Goal: Task Accomplishment & Management: Use online tool/utility

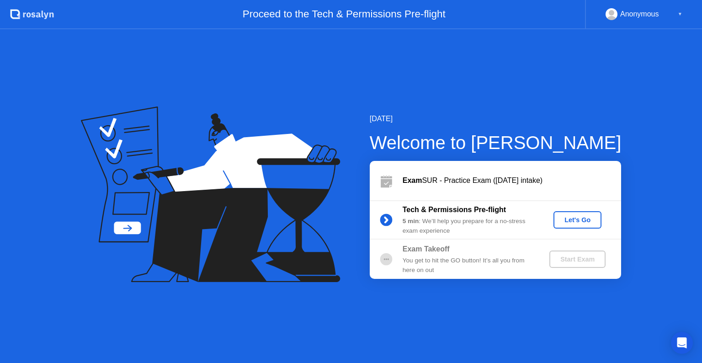
click at [585, 219] on div "Let's Go" at bounding box center [577, 219] width 41 height 7
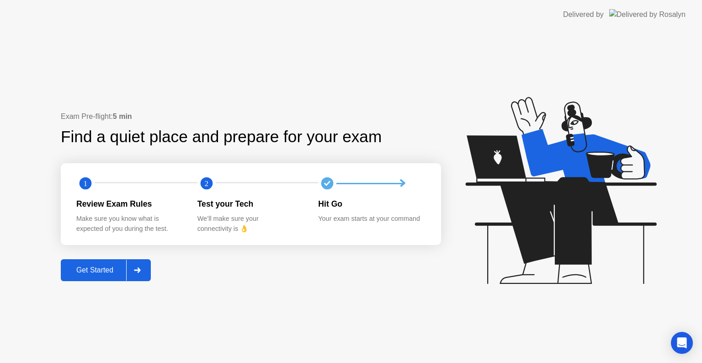
click at [141, 269] on icon at bounding box center [137, 269] width 7 height 5
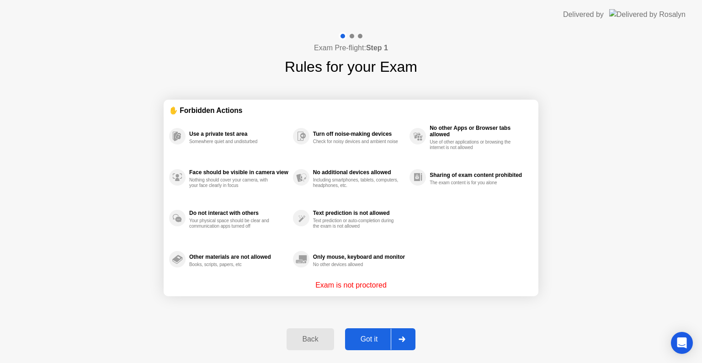
click at [400, 337] on icon at bounding box center [402, 338] width 7 height 5
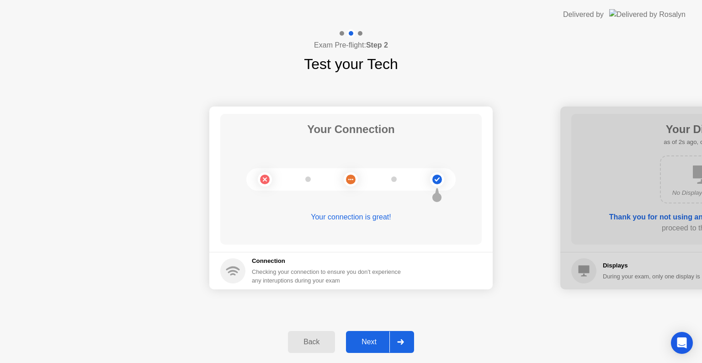
click at [380, 342] on div "Next" at bounding box center [369, 342] width 41 height 8
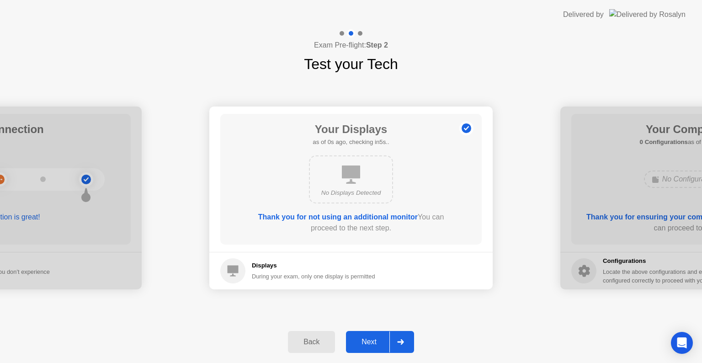
click at [380, 342] on div "Next" at bounding box center [369, 342] width 41 height 8
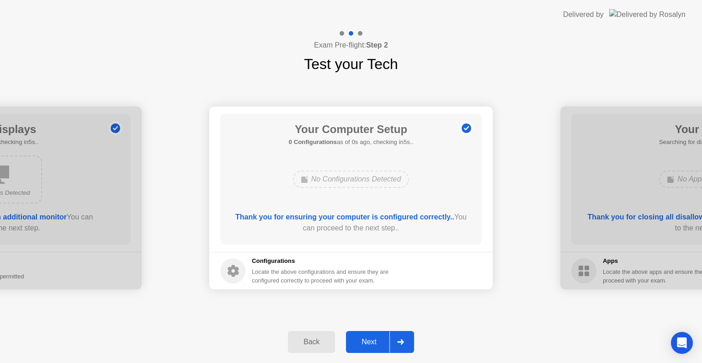
click at [380, 342] on div "Next" at bounding box center [369, 342] width 41 height 8
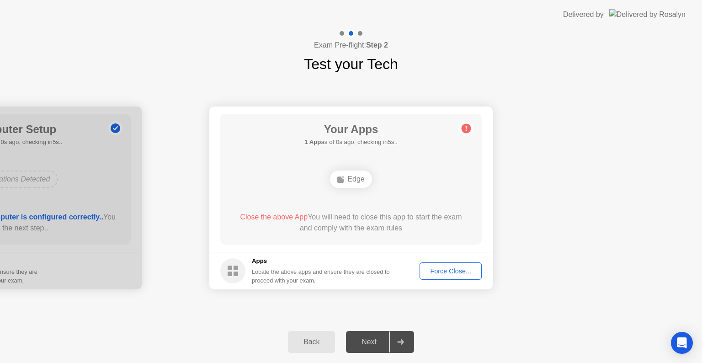
click at [380, 342] on div "Next" at bounding box center [369, 342] width 41 height 8
click at [459, 272] on div "Force Close..." at bounding box center [451, 270] width 56 height 7
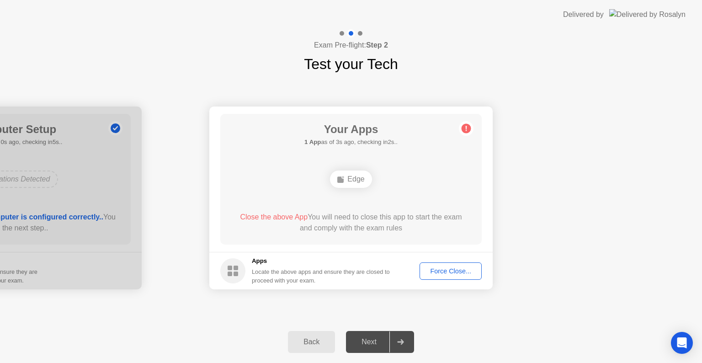
click at [399, 340] on icon at bounding box center [400, 341] width 7 height 5
click at [276, 217] on span "Close the above App" at bounding box center [274, 217] width 68 height 8
click at [460, 272] on div "Force Close..." at bounding box center [451, 270] width 56 height 7
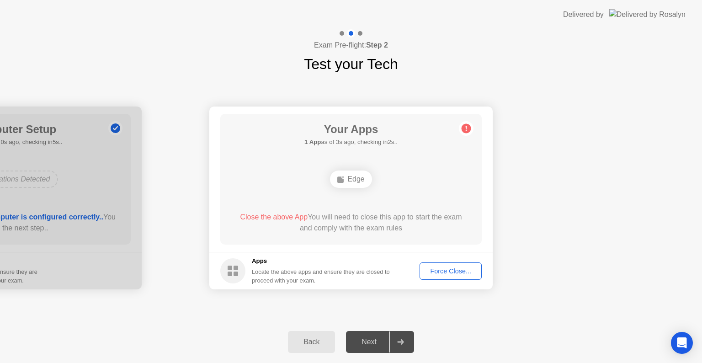
click at [469, 263] on button "Force Close..." at bounding box center [451, 270] width 62 height 17
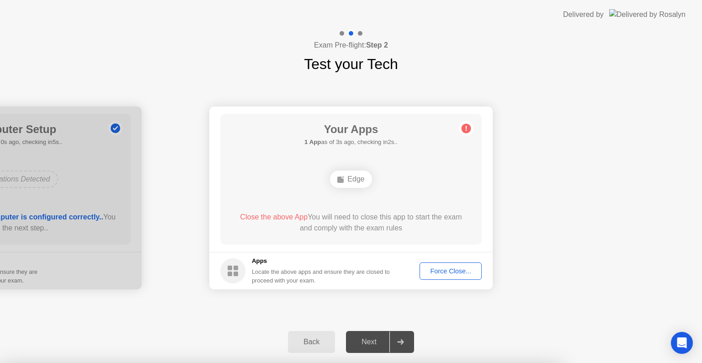
click at [469, 362] on div at bounding box center [351, 363] width 702 height 0
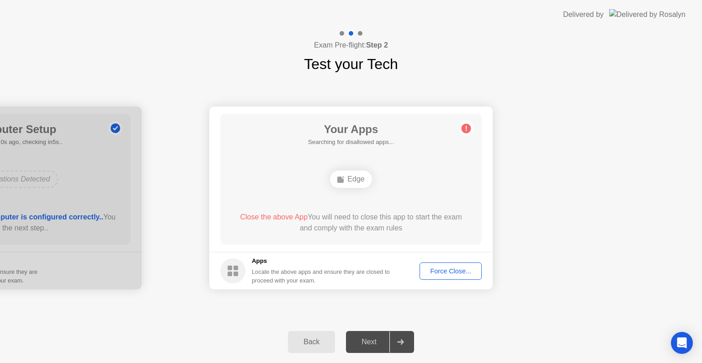
click at [447, 265] on button "Force Close..." at bounding box center [451, 270] width 62 height 17
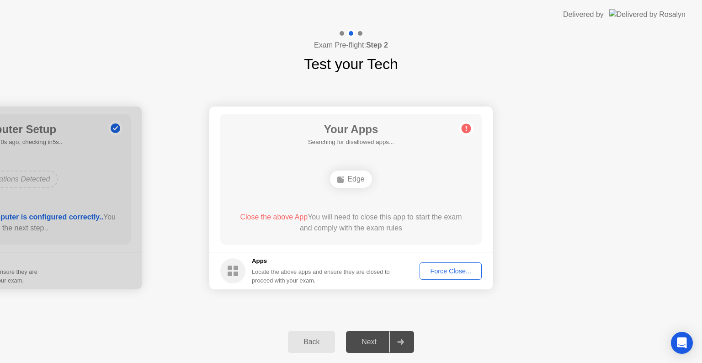
click at [454, 269] on div "Force Close..." at bounding box center [451, 270] width 56 height 7
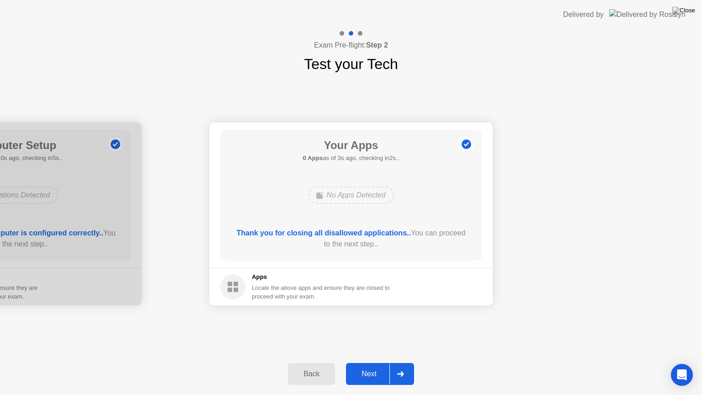
click at [378, 362] on div "Next" at bounding box center [369, 374] width 41 height 8
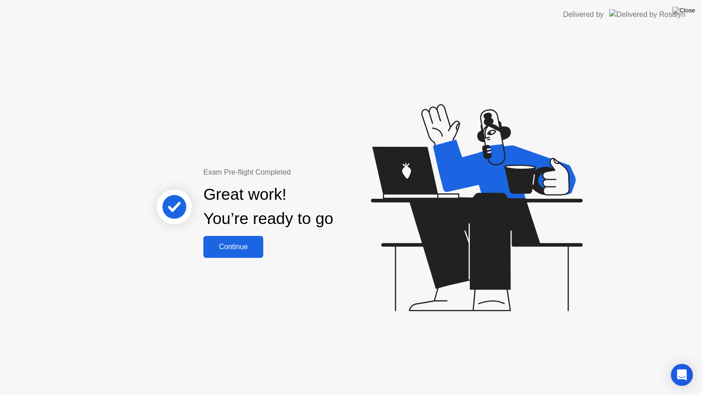
click at [233, 245] on div "Continue" at bounding box center [233, 247] width 54 height 8
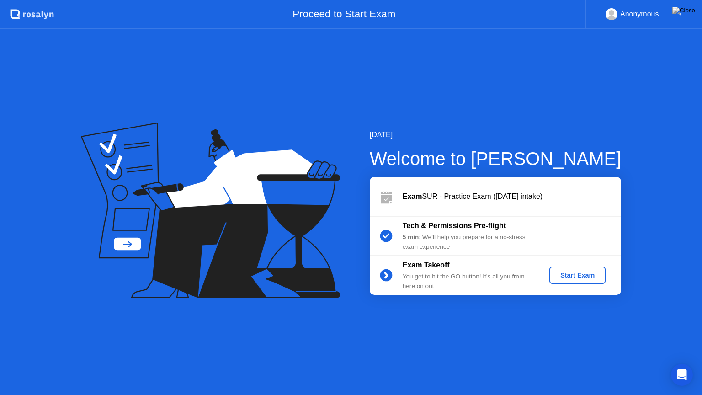
click at [585, 274] on div "Start Exam" at bounding box center [577, 275] width 49 height 7
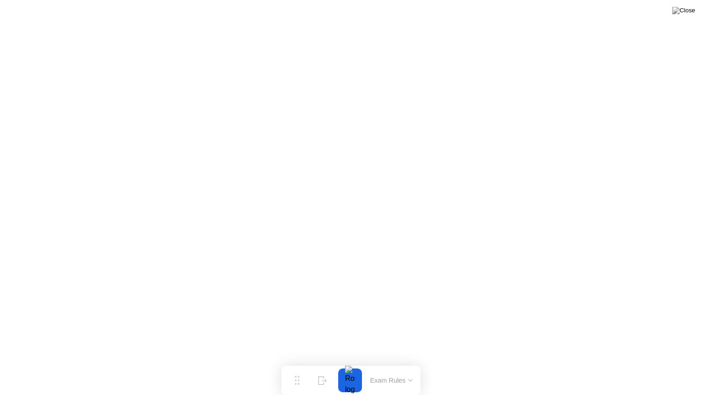
click at [406, 362] on button "Exam Rules" at bounding box center [391, 380] width 48 height 8
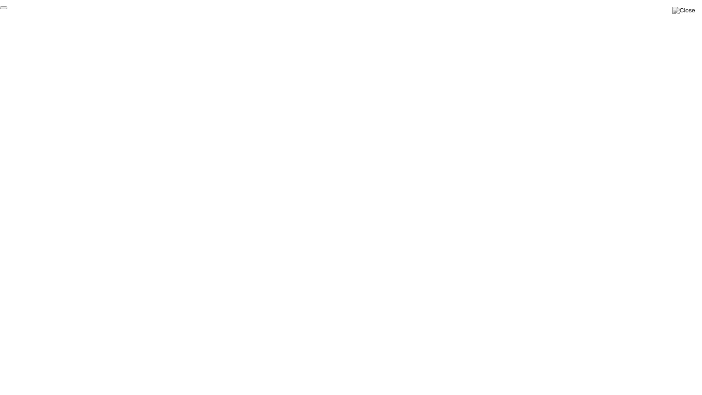
click div "End Proctoring Session"
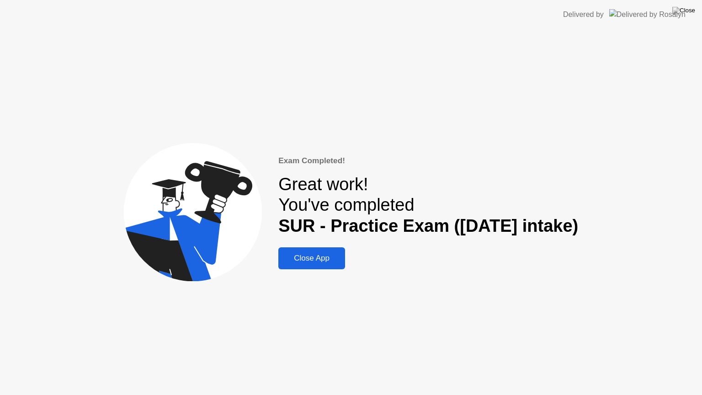
click at [315, 258] on div "Close App" at bounding box center [311, 258] width 61 height 9
